Goal: Book appointment/travel/reservation

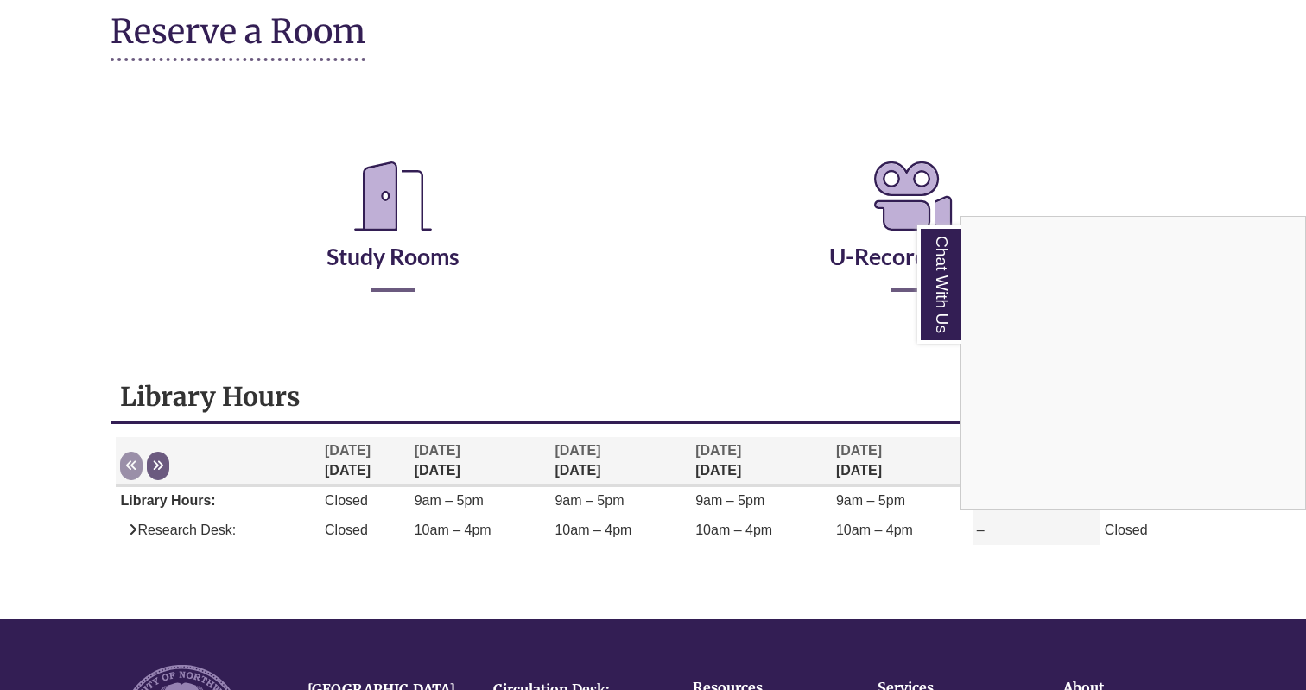
scroll to position [187, 0]
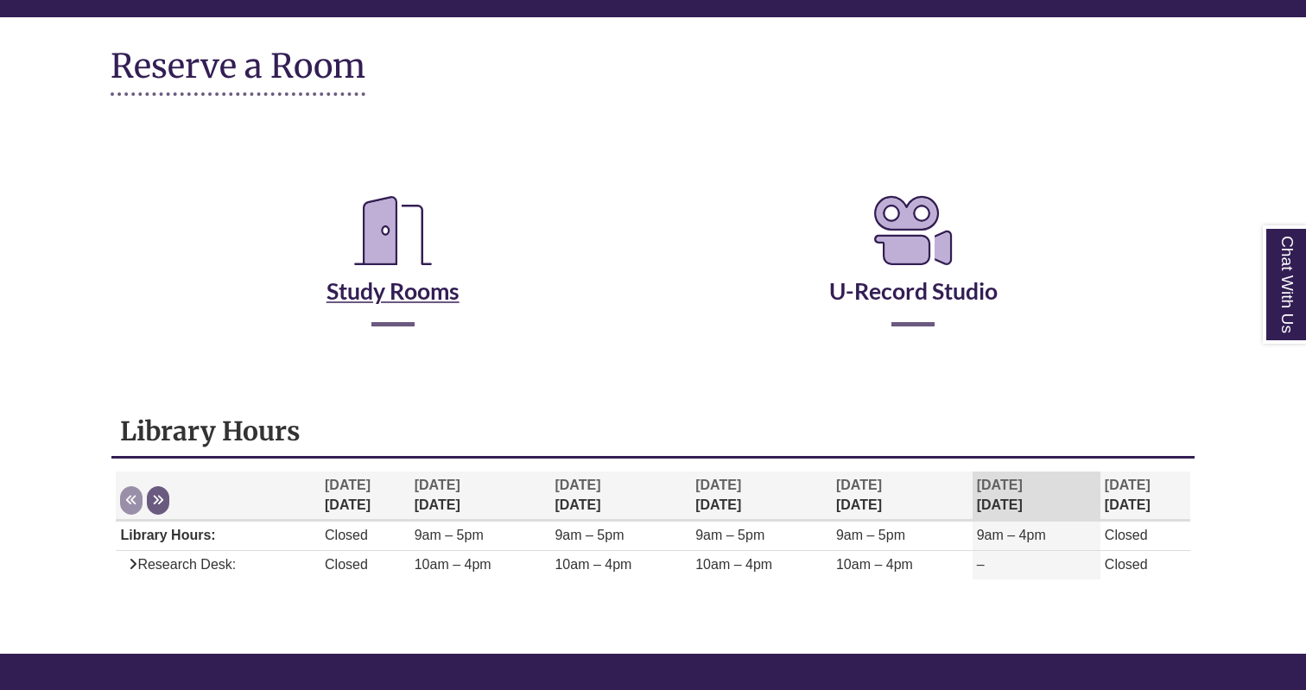
click at [405, 259] on icon "Reserve a Room" at bounding box center [392, 230] width 105 height 97
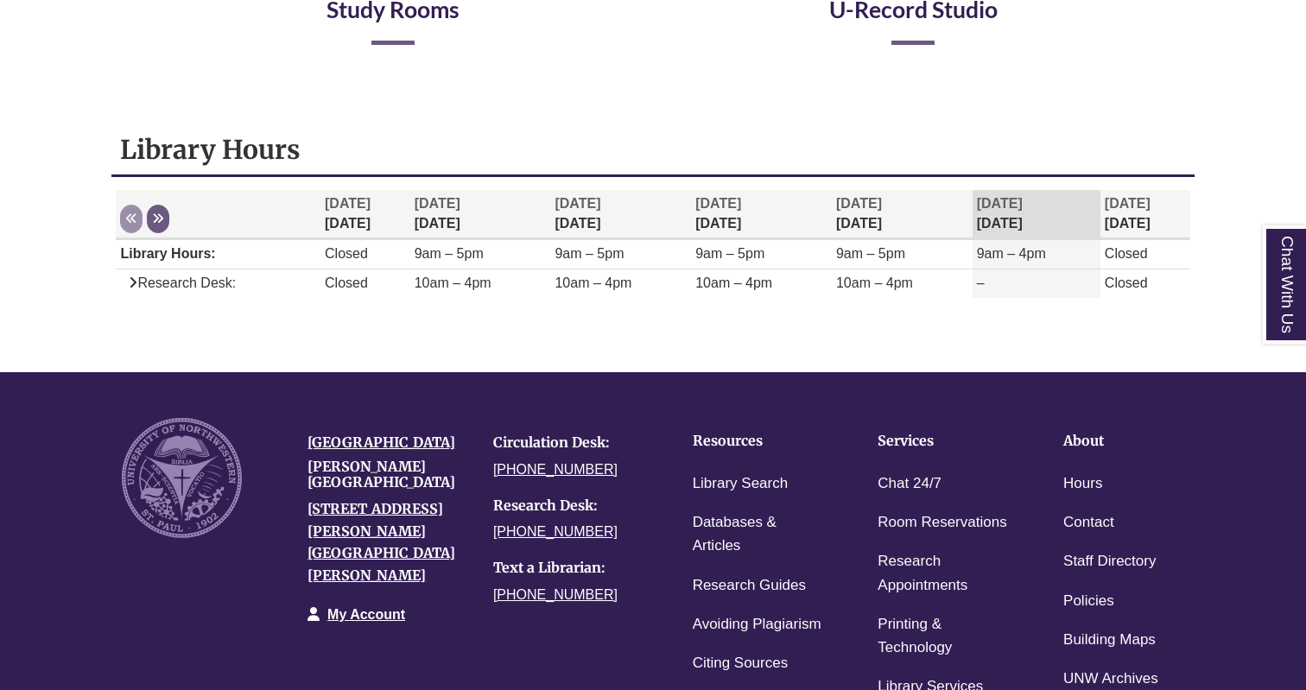
scroll to position [493, 0]
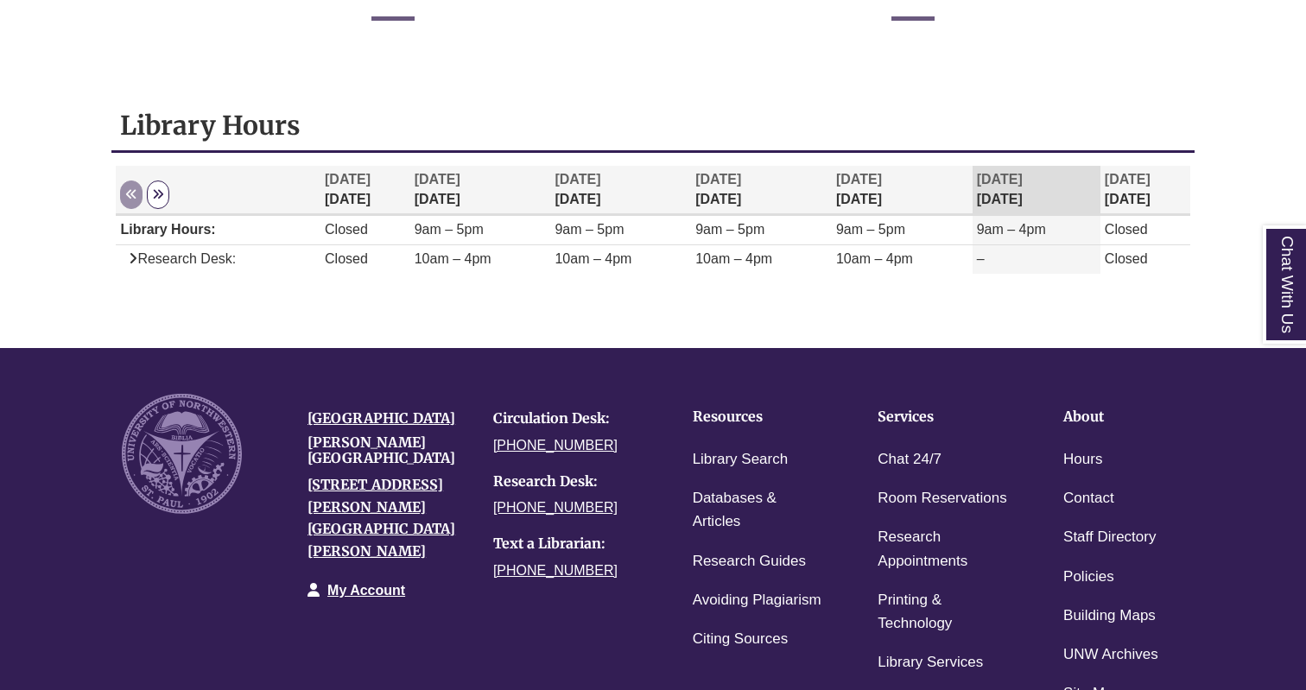
click at [158, 202] on button "Next" at bounding box center [158, 195] width 22 height 29
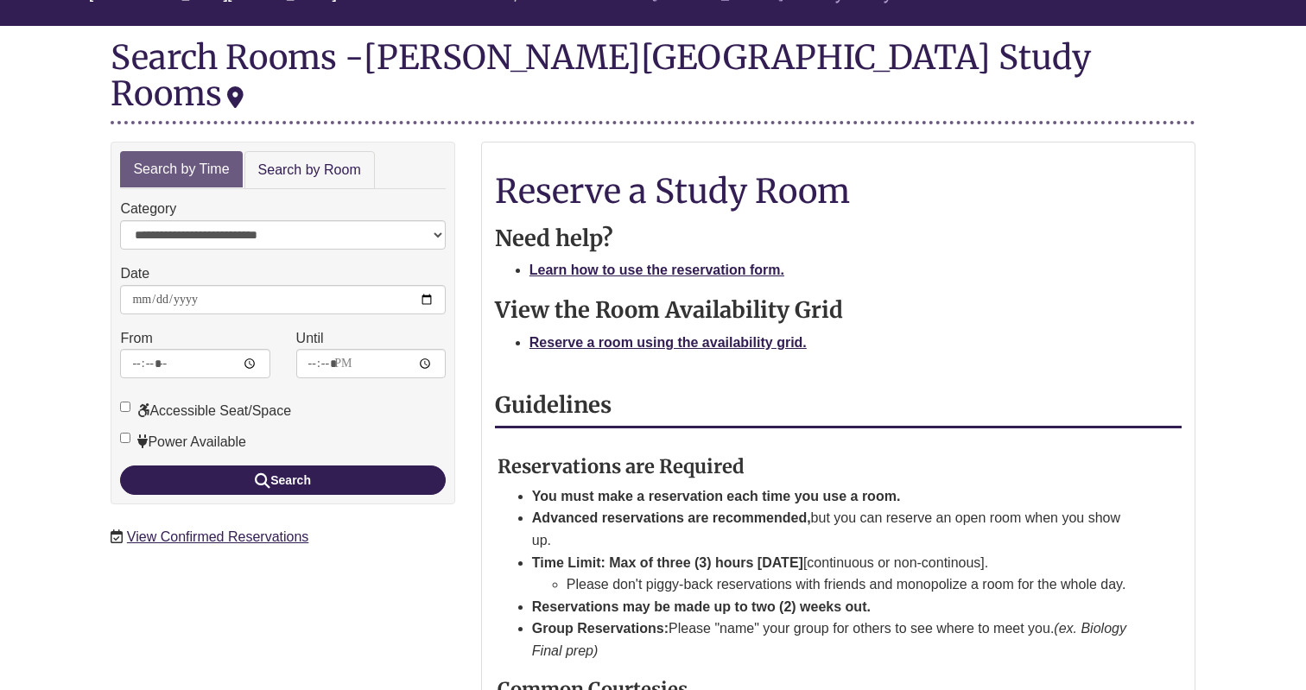
scroll to position [180, 0]
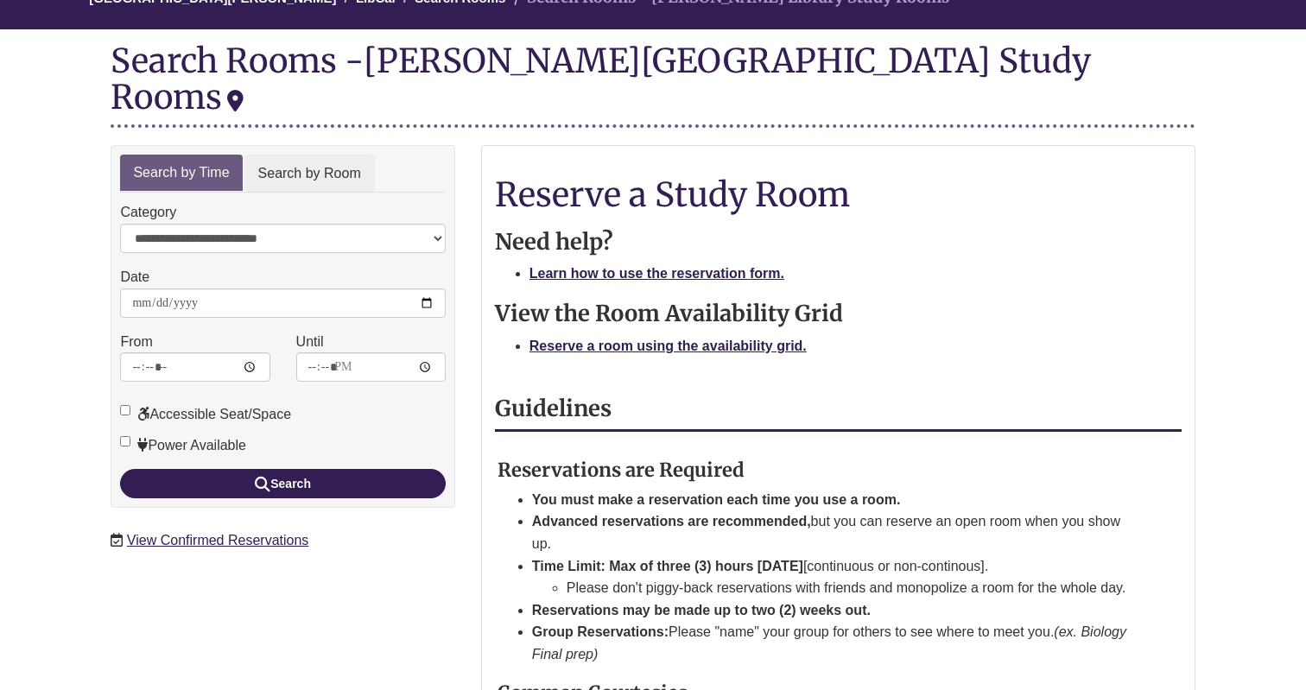
click at [333, 155] on link "Search by Room" at bounding box center [309, 174] width 130 height 39
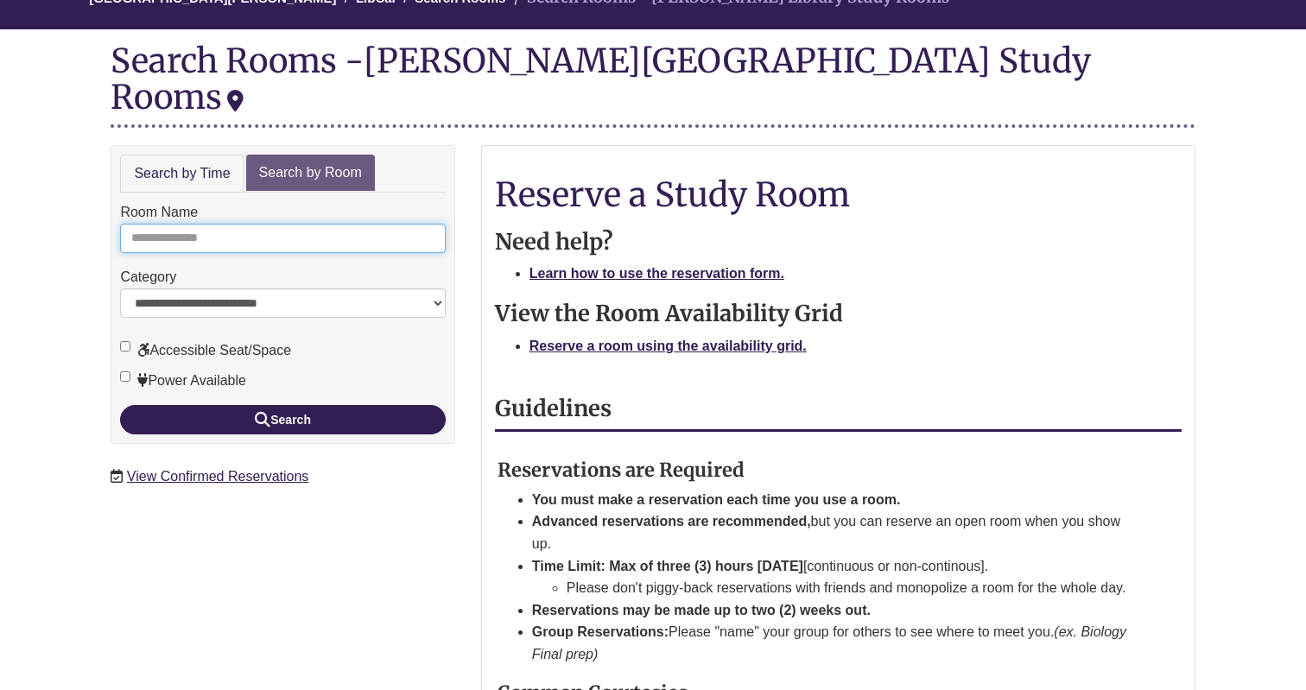
click at [369, 224] on input "Room Name" at bounding box center [282, 238] width 325 height 29
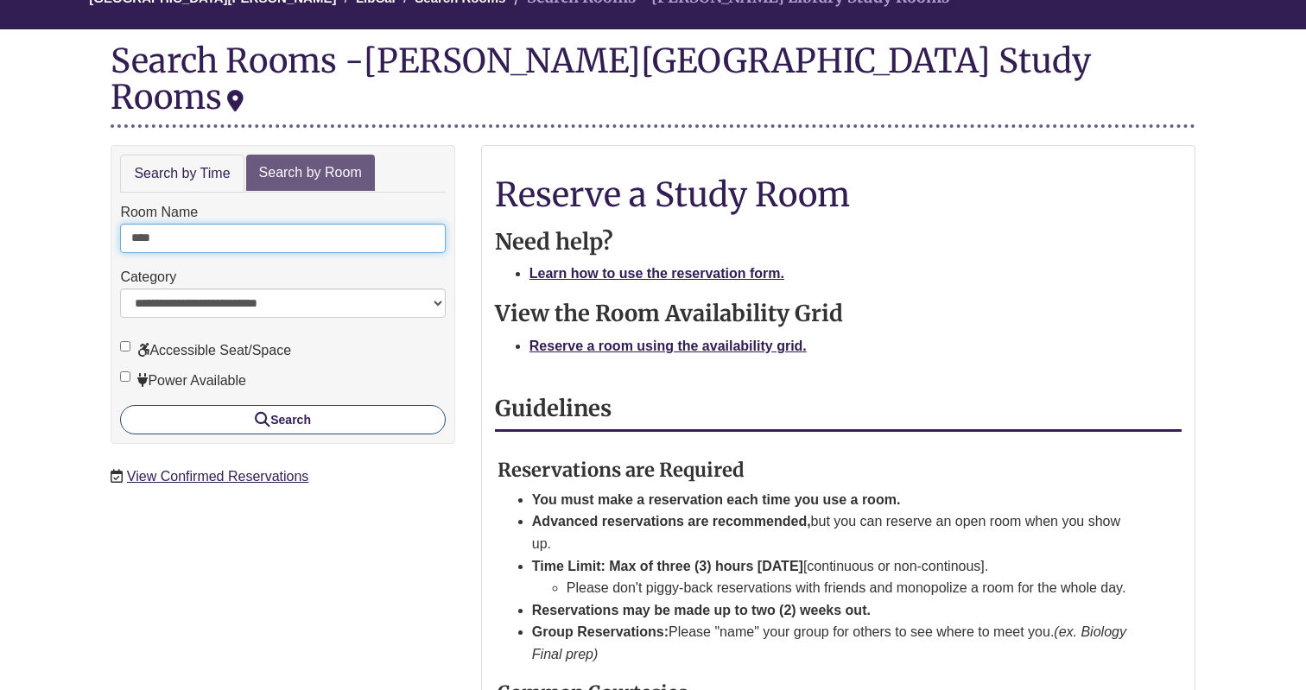
type input "****"
click at [390, 405] on button "Search" at bounding box center [282, 419] width 325 height 29
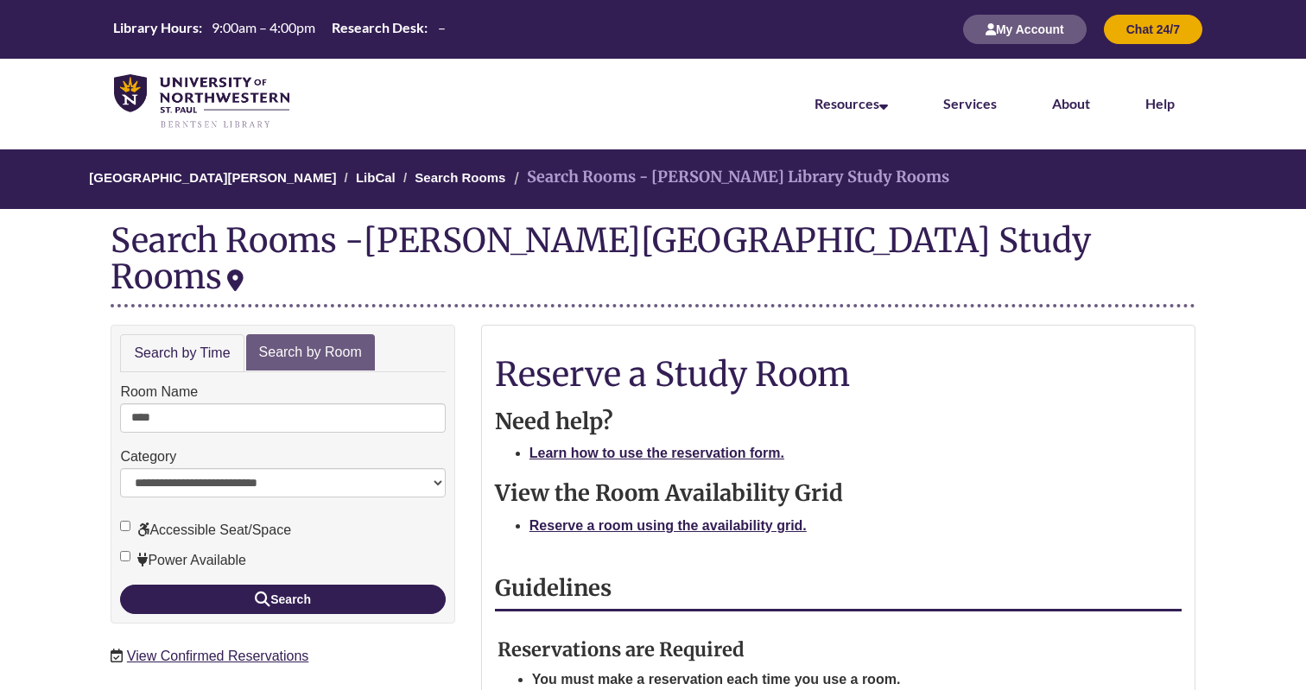
scroll to position [0, 0]
